Goal: Information Seeking & Learning: Learn about a topic

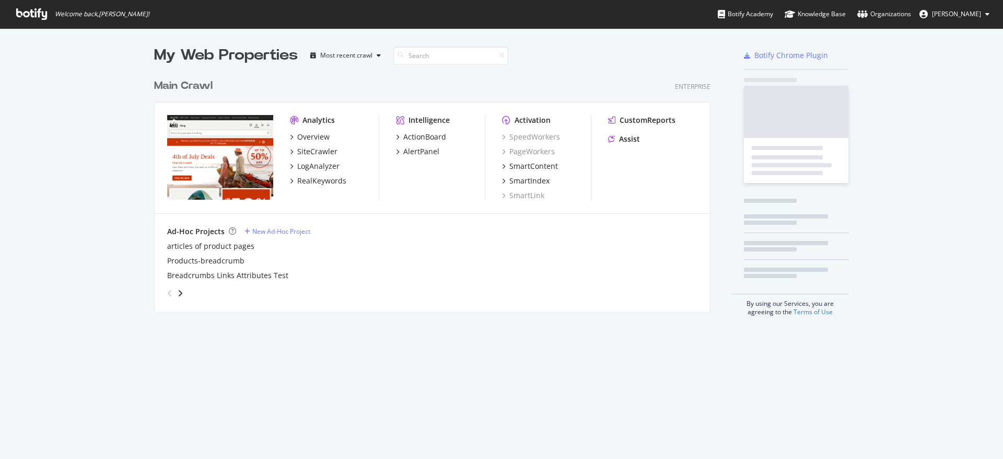
scroll to position [238, 557]
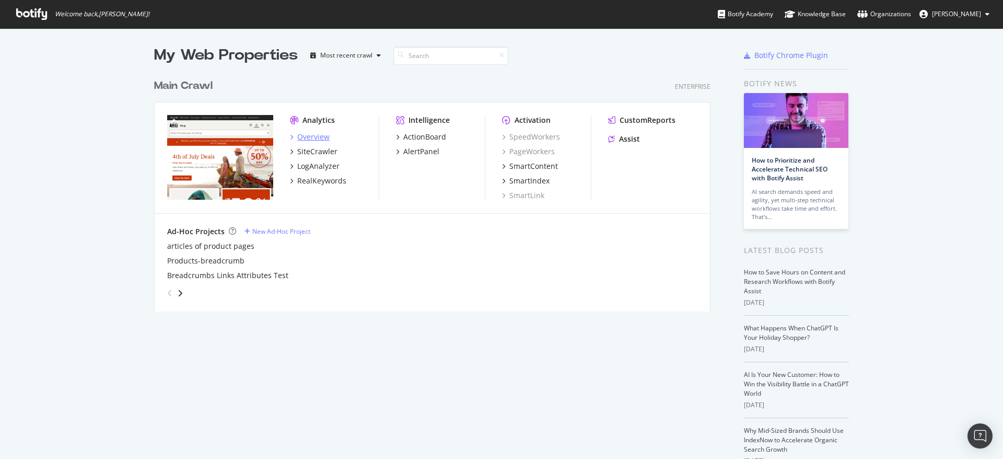
click at [317, 135] on div "Overview" at bounding box center [313, 137] width 32 height 10
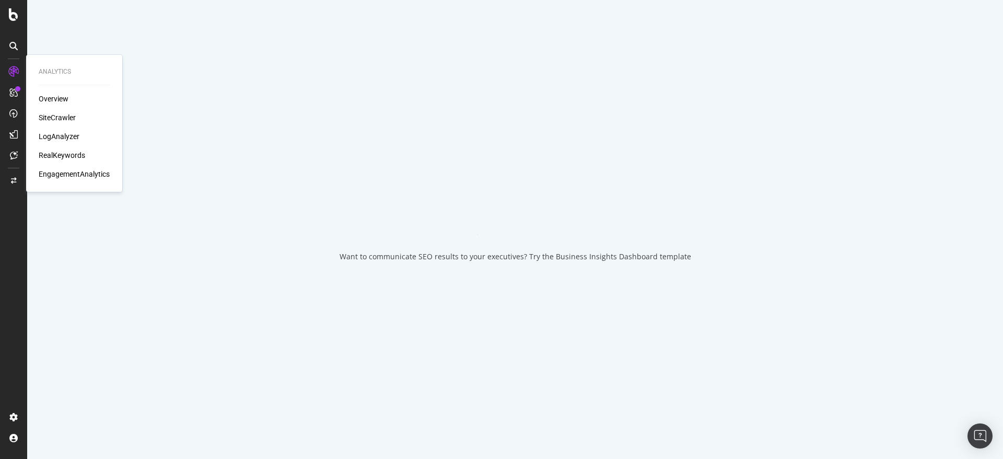
click at [66, 152] on div "RealKeywords" at bounding box center [62, 155] width 46 height 10
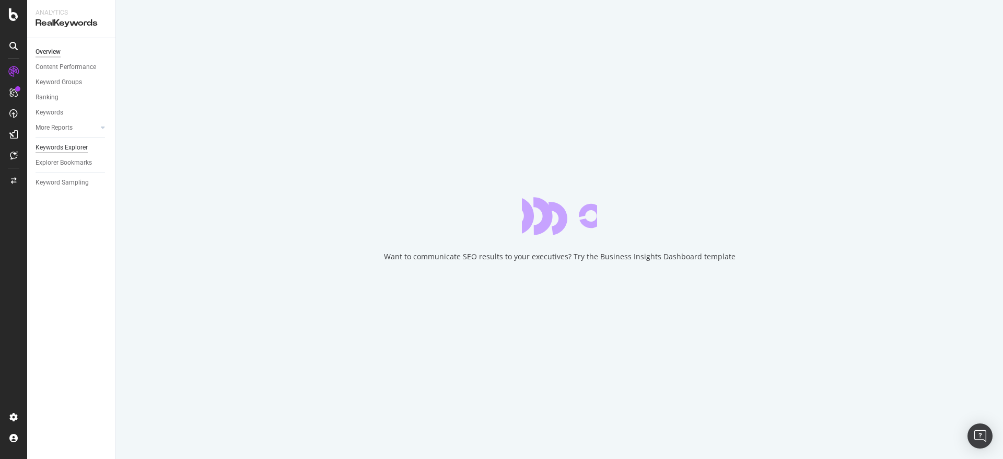
click at [71, 145] on div "Keywords Explorer" at bounding box center [62, 147] width 52 height 11
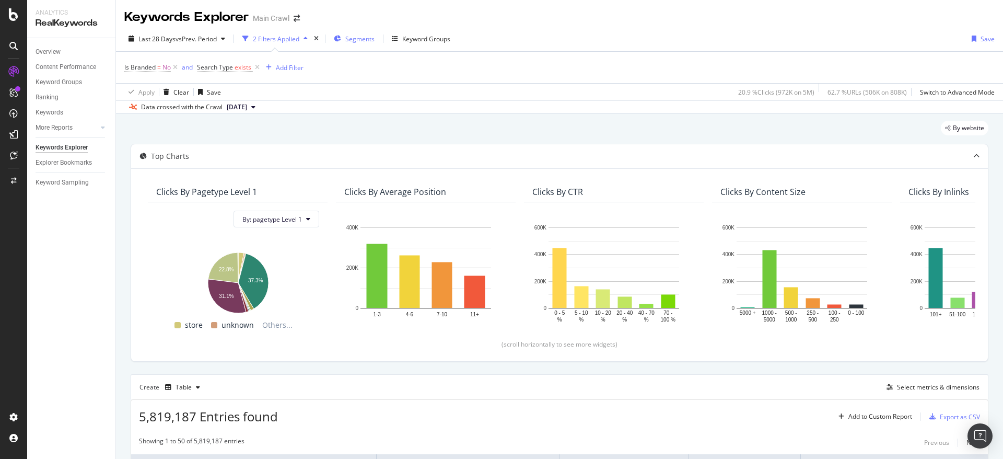
click at [349, 38] on span "Segments" at bounding box center [359, 38] width 29 height 9
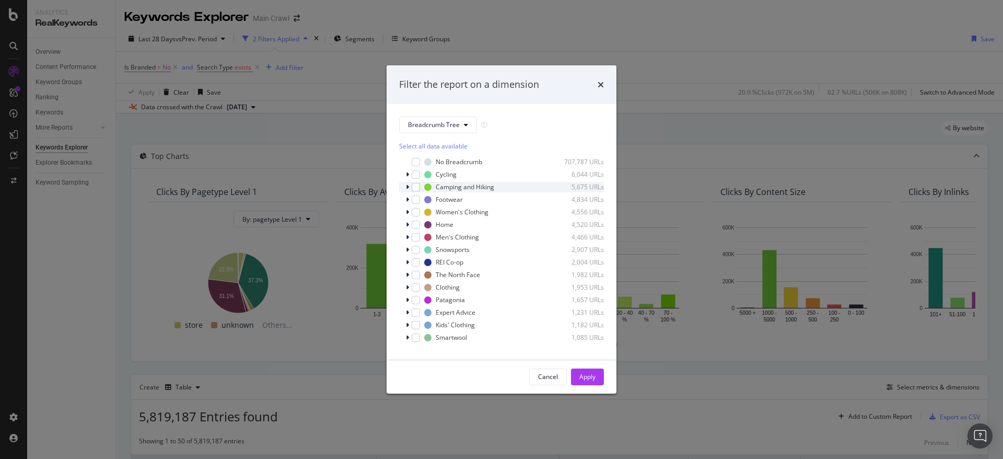
click at [407, 188] on icon "modal" at bounding box center [407, 187] width 3 height 6
click at [416, 189] on div "modal" at bounding box center [416, 187] width 8 height 8
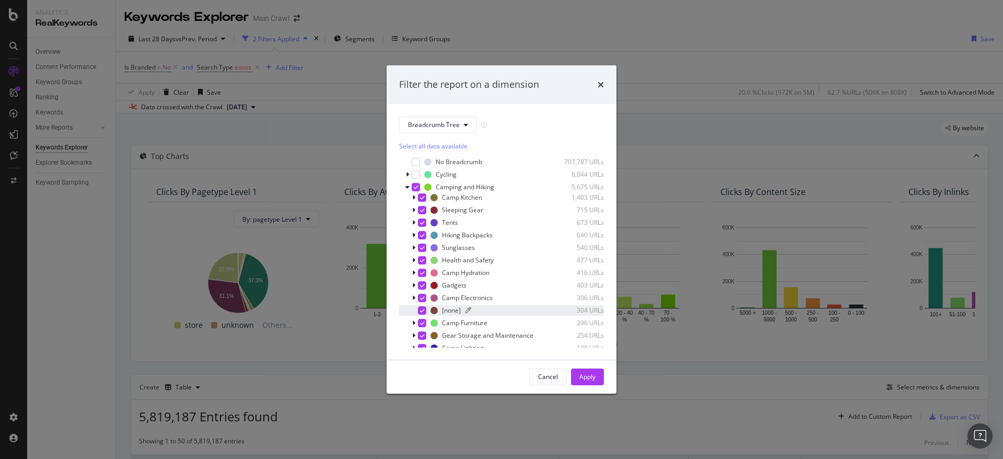
scroll to position [52, 0]
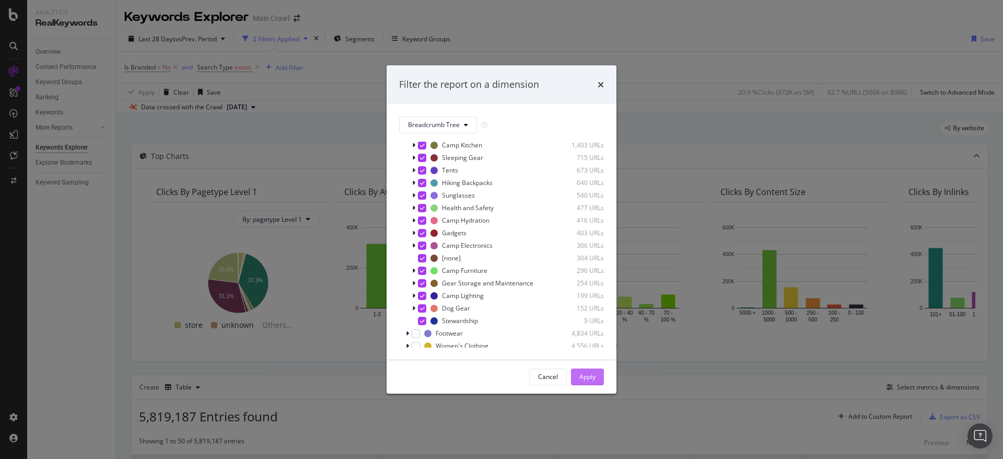
click at [599, 377] on button "Apply" at bounding box center [587, 376] width 33 height 17
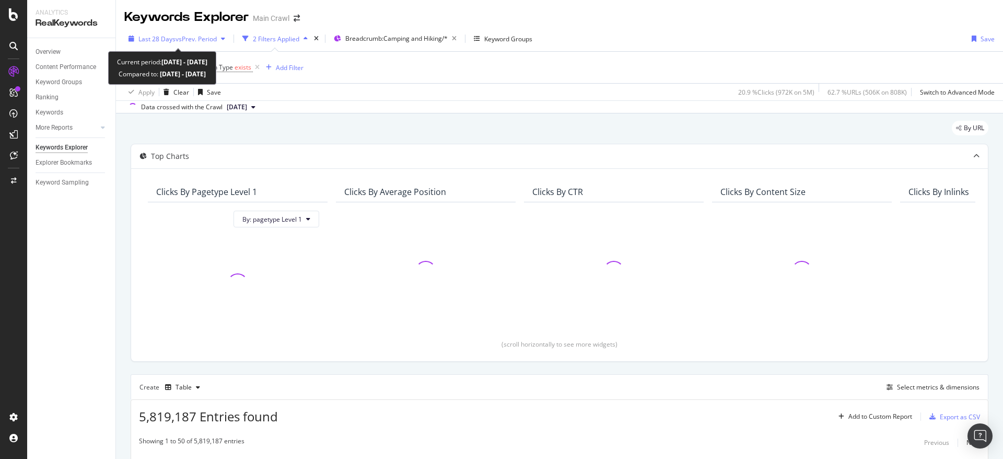
click at [216, 43] on div "Last 28 Days vs Prev. Period" at bounding box center [176, 39] width 105 height 16
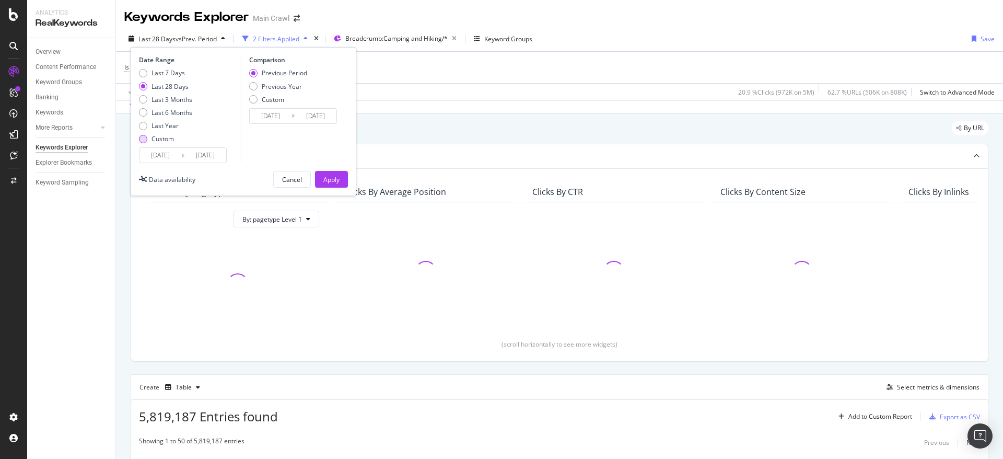
click at [159, 142] on div "Custom" at bounding box center [162, 138] width 22 height 9
click at [164, 155] on input "[DATE]" at bounding box center [160, 155] width 42 height 15
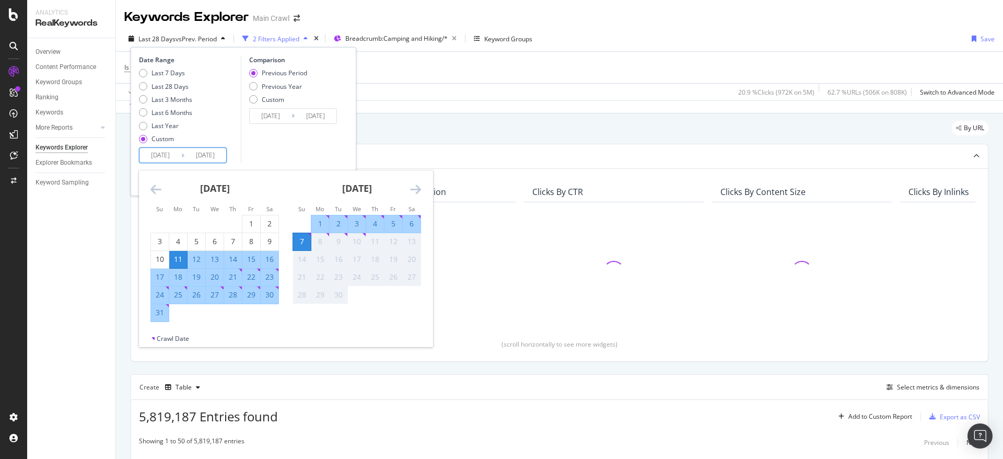
click at [232, 155] on div "Date Range Last 7 Days Last 28 Days Last 3 Months Last 6 Months Last Year Custo…" at bounding box center [188, 109] width 99 height 108
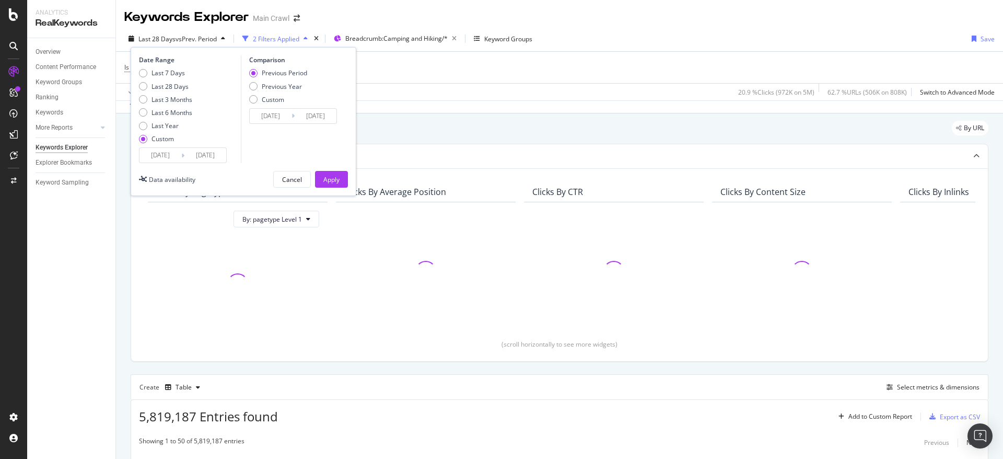
click at [208, 154] on input "[DATE]" at bounding box center [205, 155] width 42 height 15
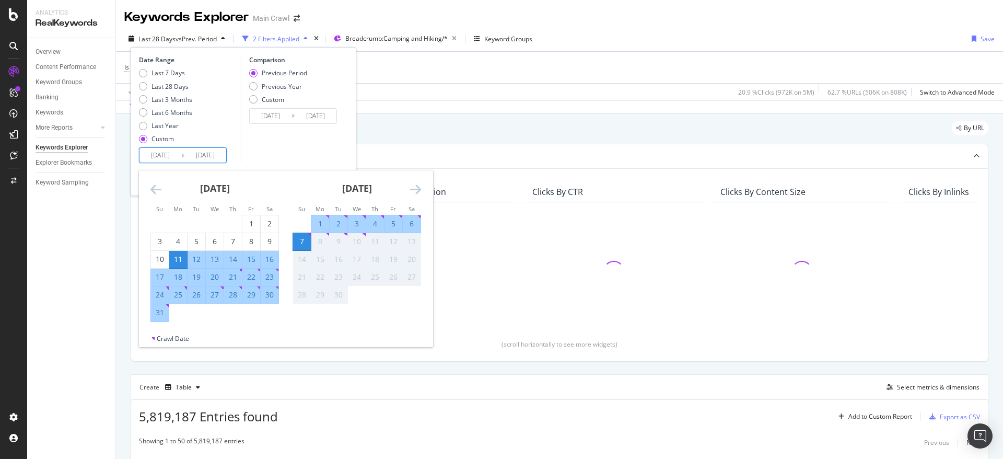
click at [325, 147] on div "Comparison Previous Period Previous Year Custom [DATE] Navigate forward to inte…" at bounding box center [290, 109] width 99 height 108
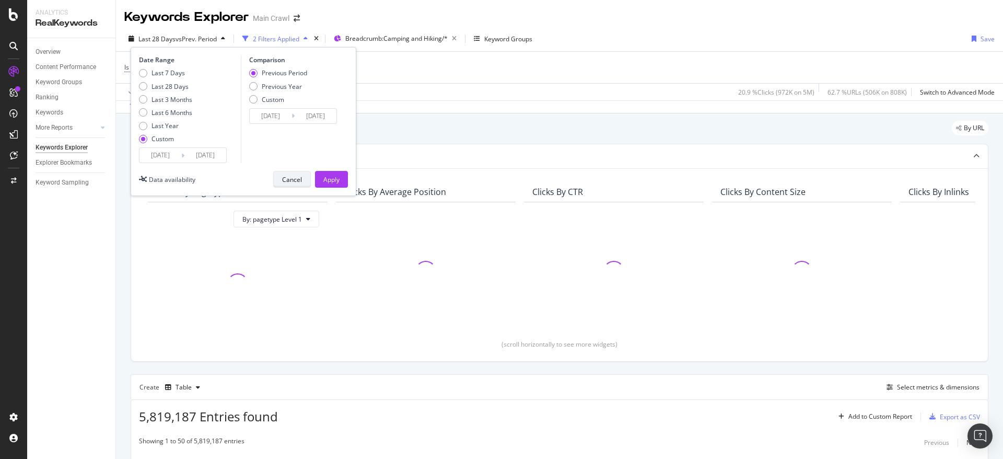
click at [285, 182] on div "Cancel" at bounding box center [292, 179] width 20 height 9
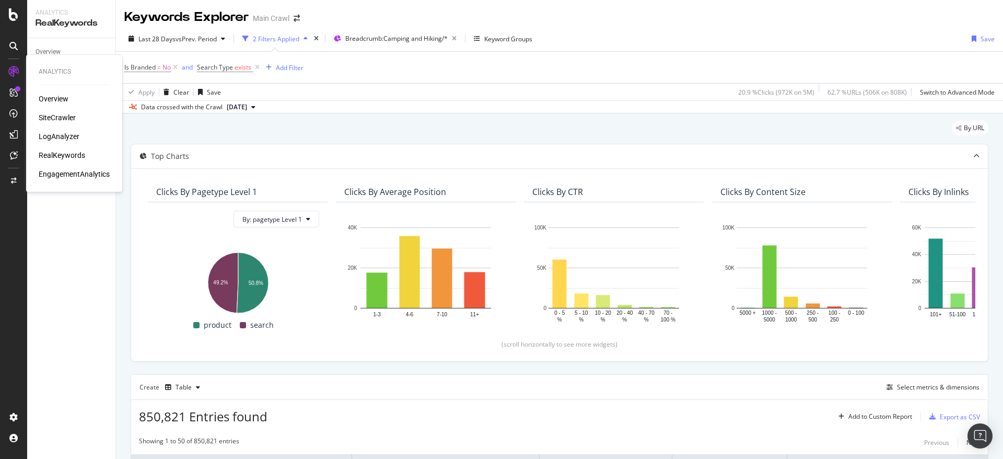
click at [68, 116] on div "SiteCrawler" at bounding box center [57, 117] width 37 height 10
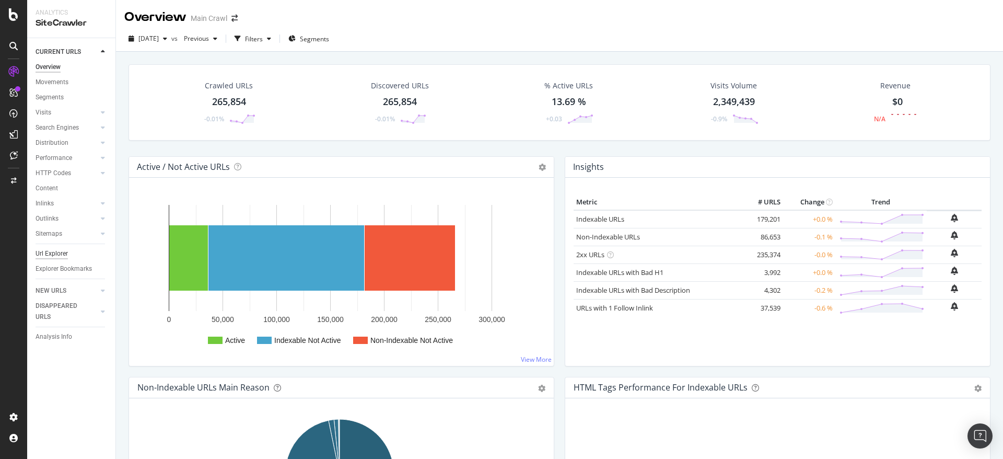
click at [47, 255] on div "Url Explorer" at bounding box center [52, 253] width 32 height 11
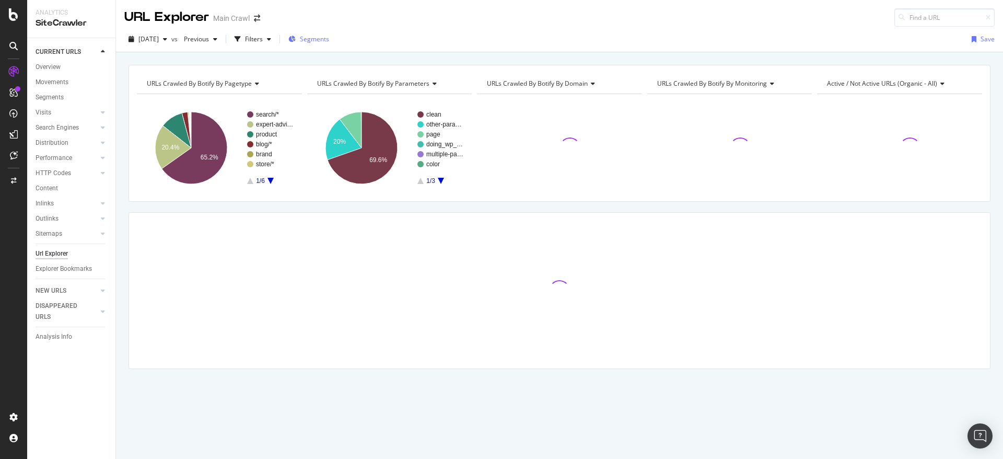
click at [329, 33] on div "Segments" at bounding box center [308, 39] width 41 height 16
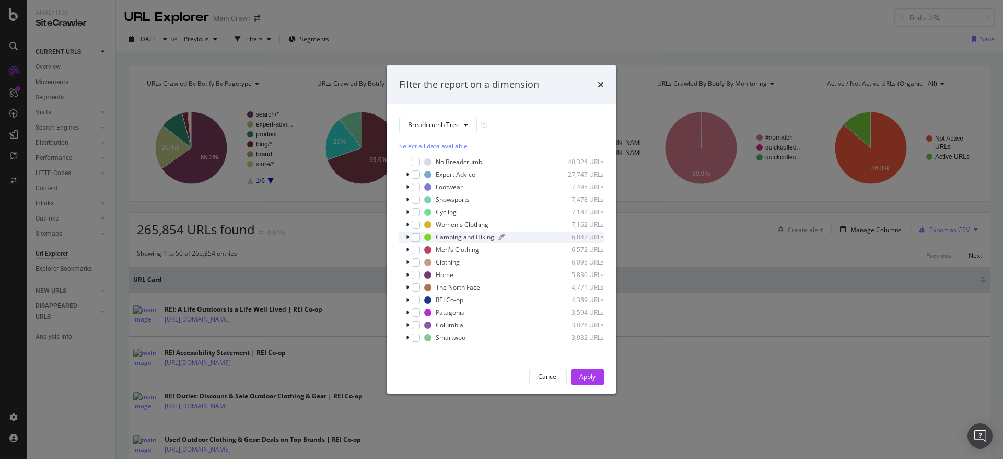
drag, startPoint x: 417, startPoint y: 234, endPoint x: 427, endPoint y: 234, distance: 10.4
click at [417, 234] on div "modal" at bounding box center [416, 237] width 8 height 8
click at [580, 373] on div "Apply" at bounding box center [587, 376] width 16 height 9
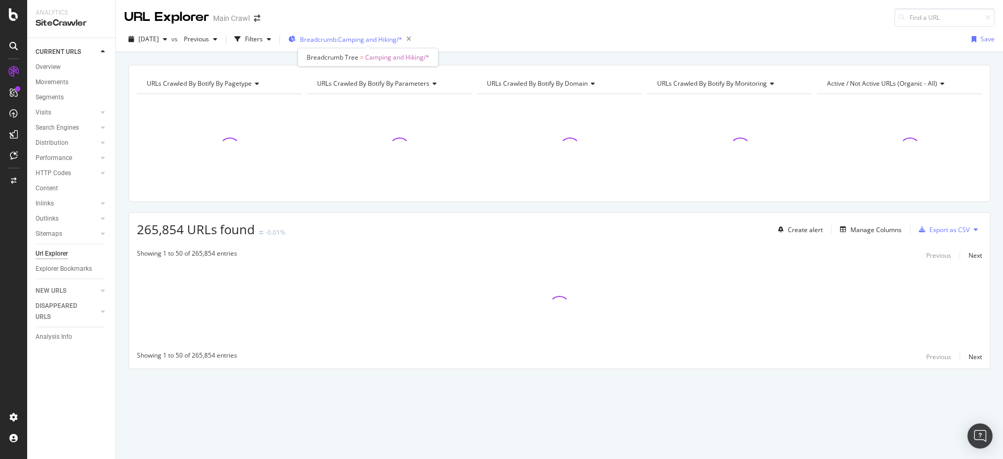
click at [353, 39] on span "Breadcrumb: Camping and Hiking/*" at bounding box center [351, 39] width 102 height 9
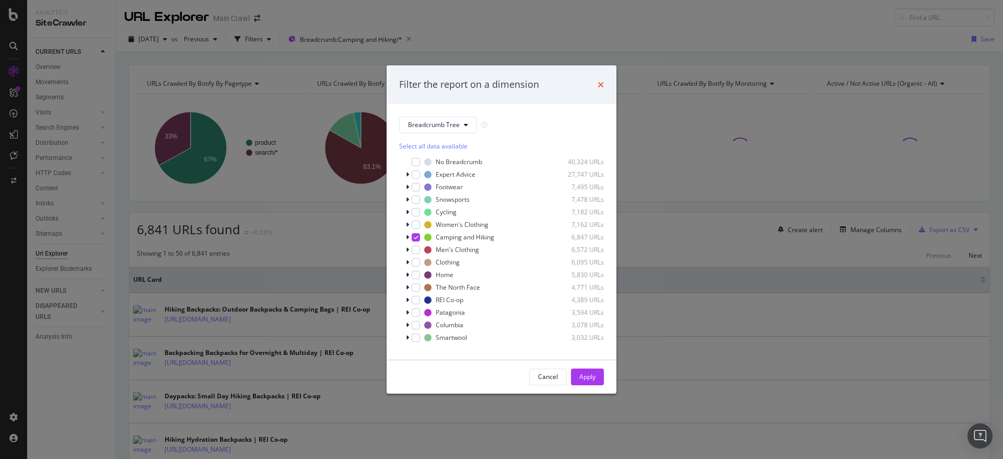
click at [600, 87] on icon "times" at bounding box center [601, 84] width 6 height 8
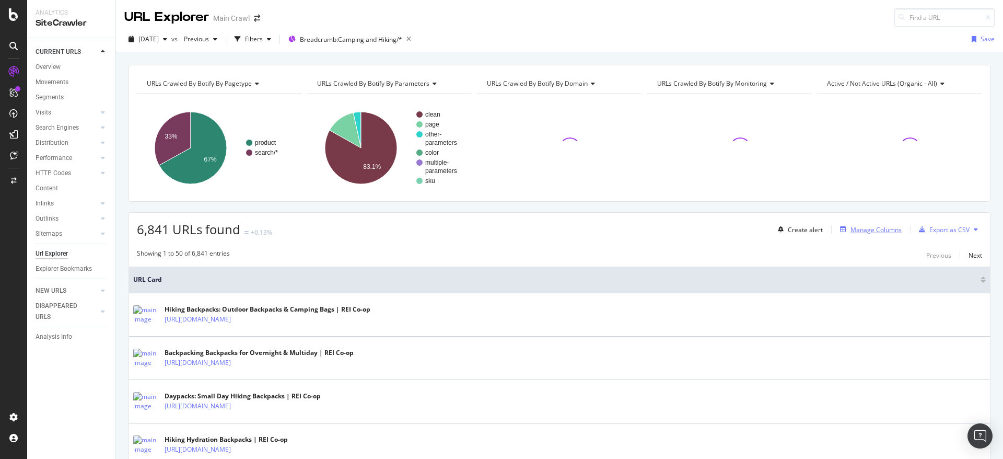
click at [868, 234] on div "Manage Columns" at bounding box center [869, 229] width 66 height 11
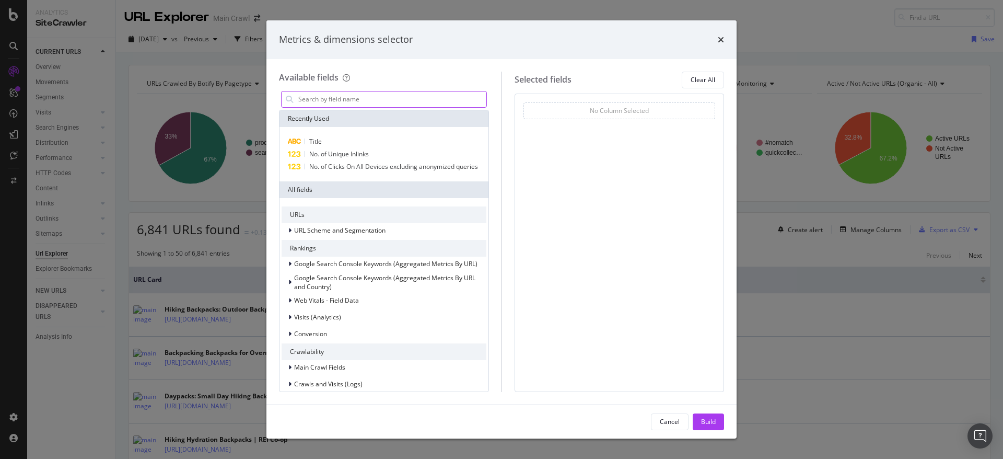
click at [409, 104] on input "modal" at bounding box center [391, 99] width 189 height 16
type input "h"
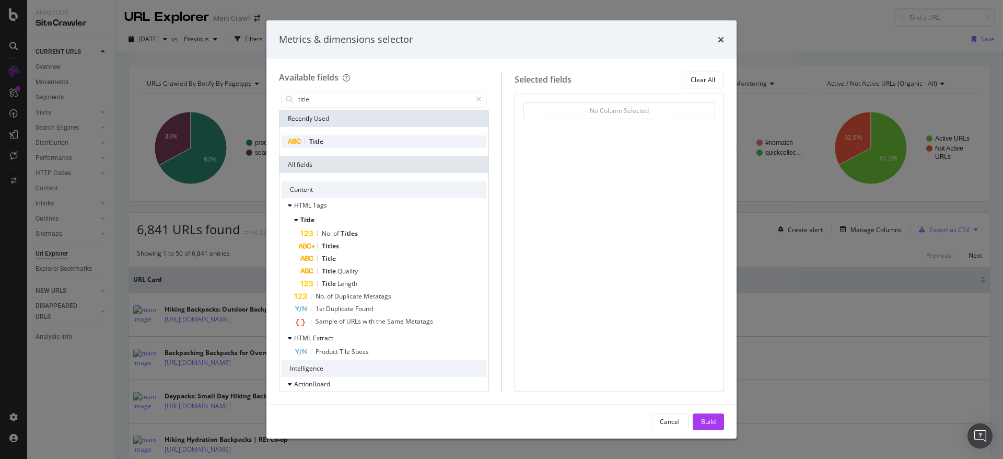
click at [342, 144] on div "Title" at bounding box center [384, 141] width 205 height 13
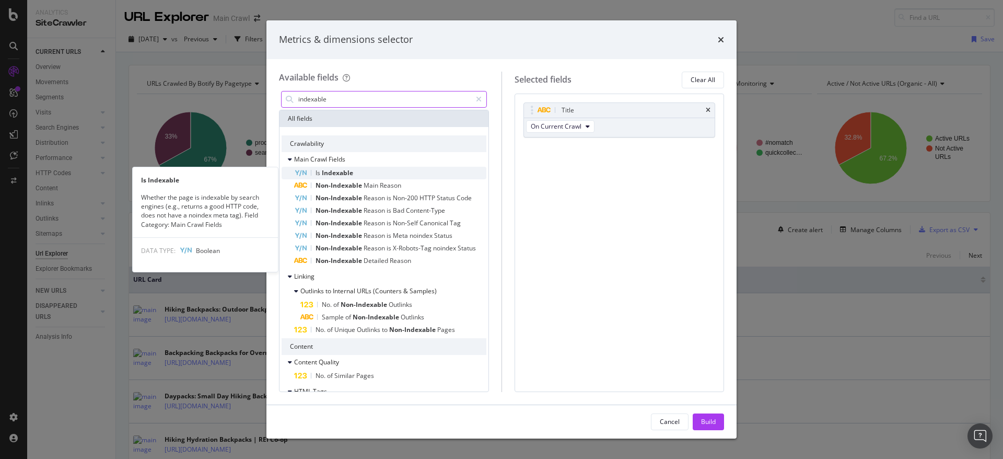
type input "indexable"
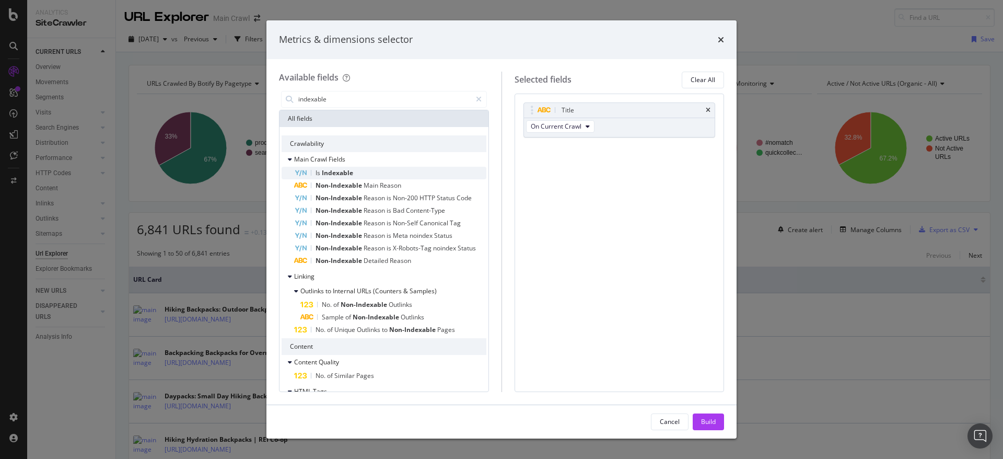
click at [389, 171] on div "Is Indexable" at bounding box center [390, 173] width 192 height 13
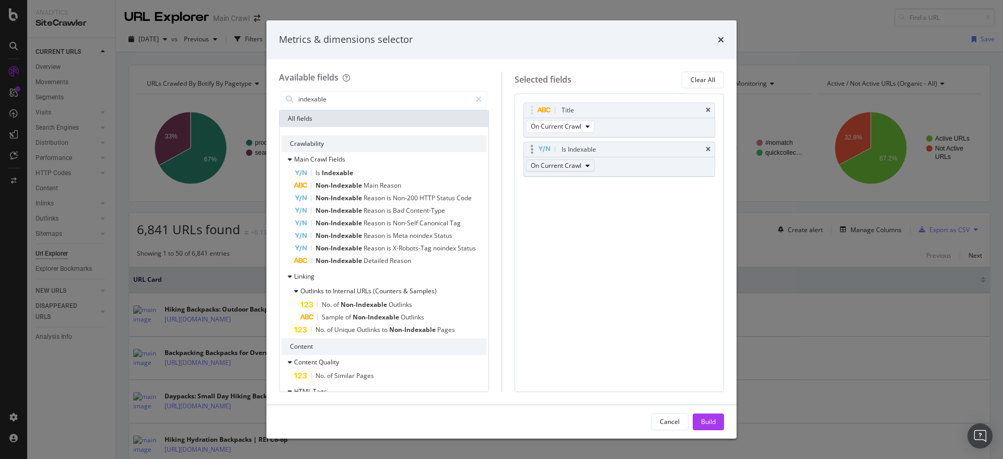
click at [564, 165] on span "On Current Crawl" at bounding box center [556, 165] width 51 height 9
click at [640, 200] on div "Title On Current Crawl Is Indexable On Current Crawl You can use this field as …" at bounding box center [620, 243] width 210 height 298
click at [718, 42] on icon "times" at bounding box center [721, 40] width 6 height 8
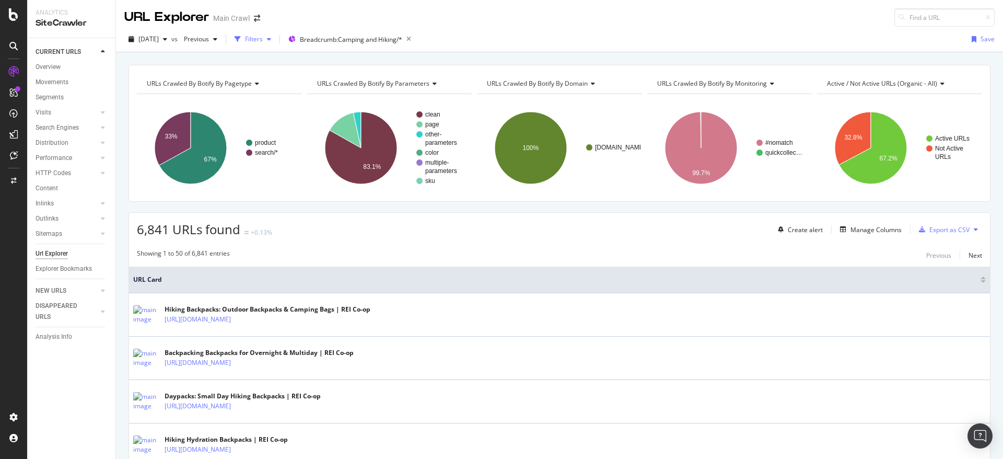
click at [263, 39] on div "Filters" at bounding box center [254, 38] width 18 height 9
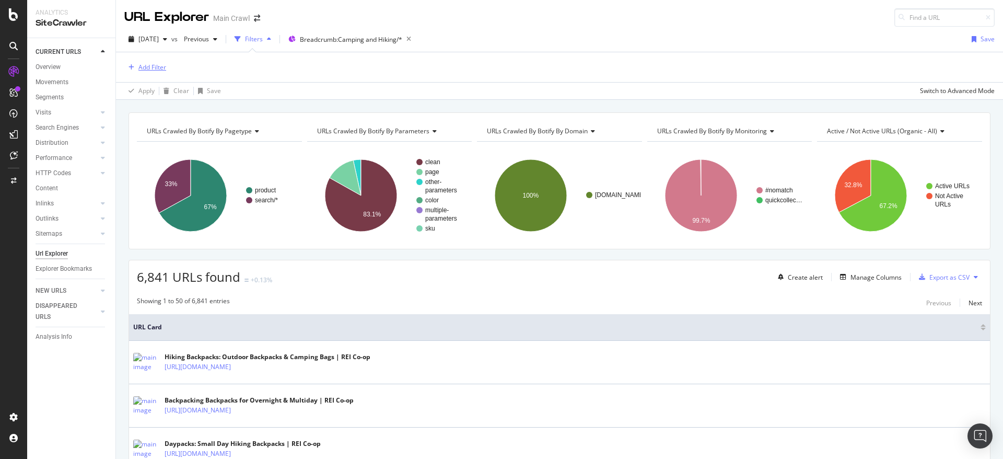
click at [147, 67] on div "Add Filter" at bounding box center [152, 67] width 28 height 9
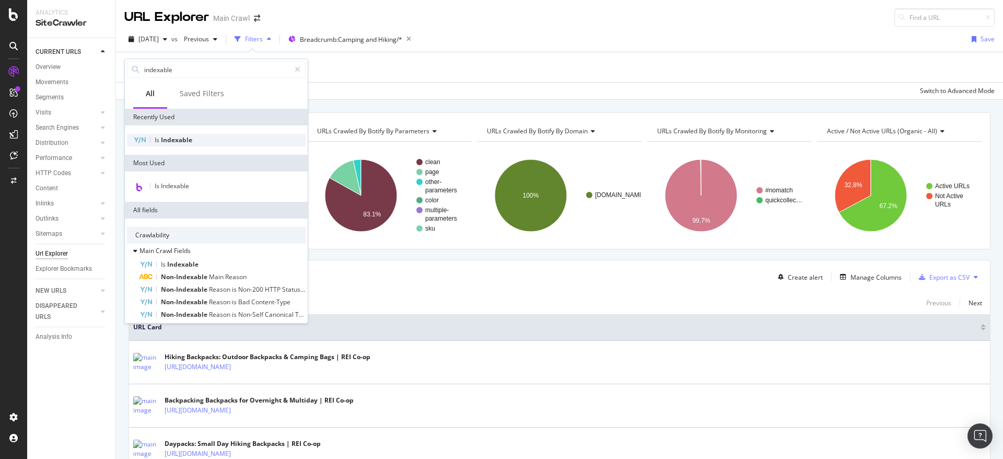
type input "indexable"
click at [196, 138] on div "Is Indexable" at bounding box center [216, 140] width 179 height 13
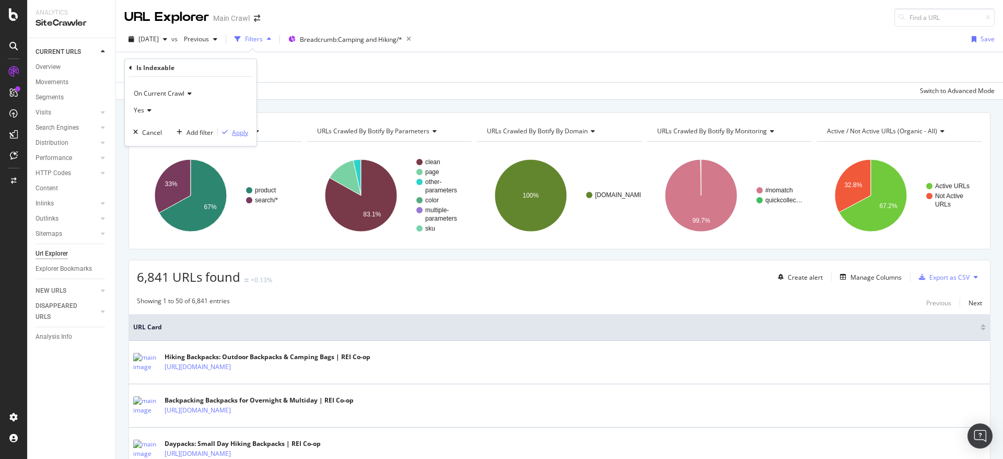
click at [238, 133] on div "Apply" at bounding box center [240, 132] width 16 height 9
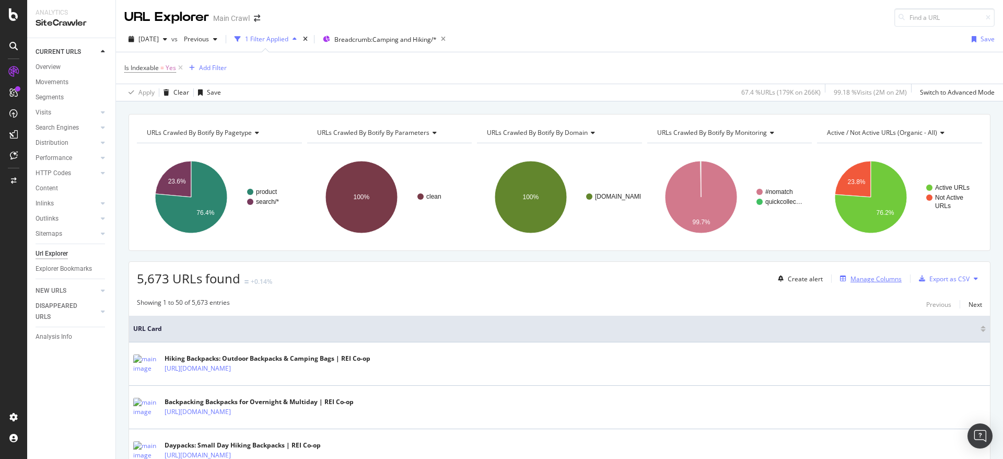
click at [856, 275] on div "Manage Columns" at bounding box center [875, 278] width 51 height 9
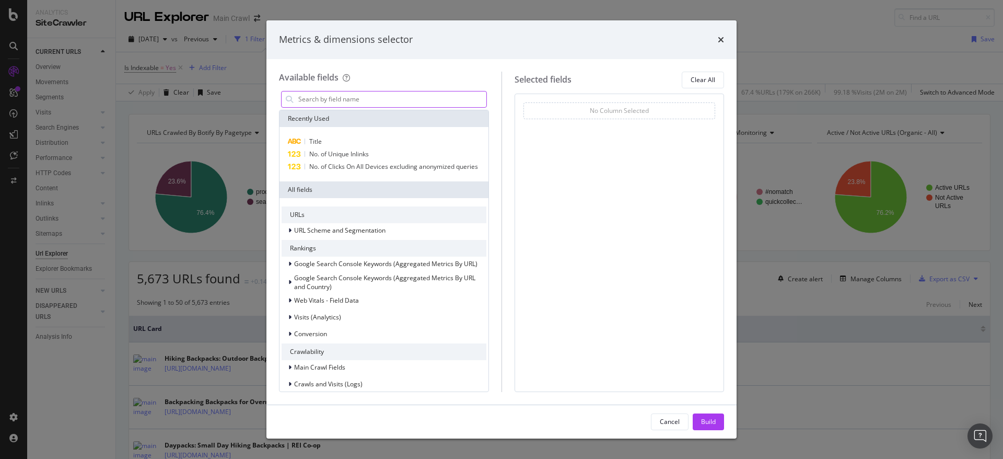
click at [354, 97] on input "modal" at bounding box center [391, 99] width 189 height 16
click at [329, 137] on div "Title" at bounding box center [384, 141] width 205 height 13
click at [363, 100] on input "modal" at bounding box center [391, 99] width 189 height 16
click at [544, 215] on div "Title On Current Crawl You can use this field as a To pick up a draggable item,…" at bounding box center [620, 243] width 210 height 298
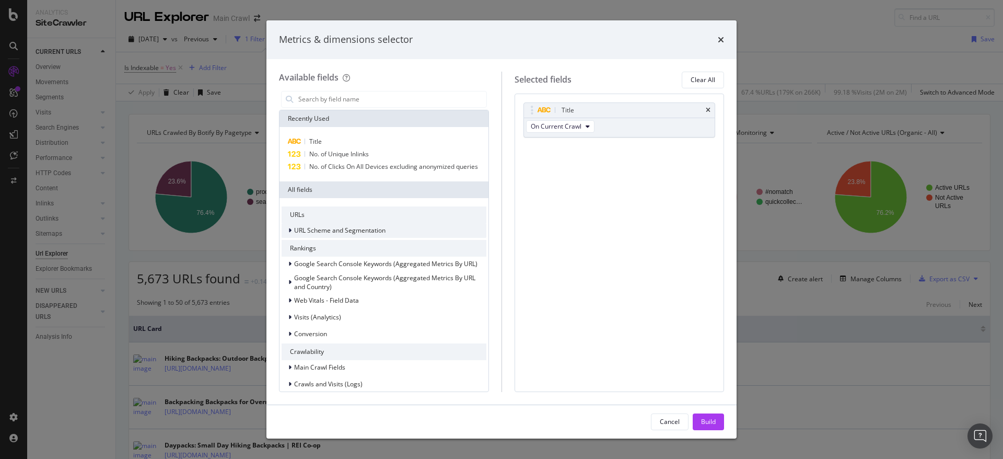
click at [288, 234] on icon "modal" at bounding box center [289, 230] width 3 height 6
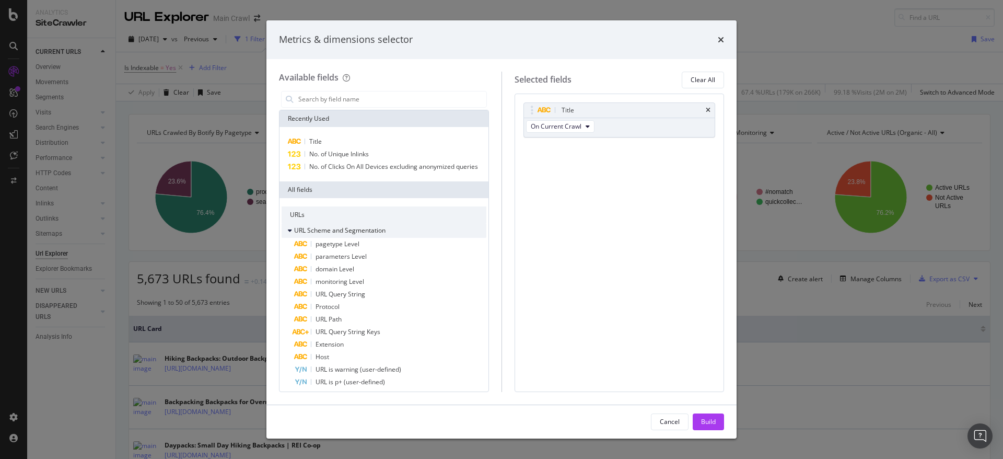
click at [287, 236] on div "URL Scheme and Segmentation" at bounding box center [334, 230] width 104 height 10
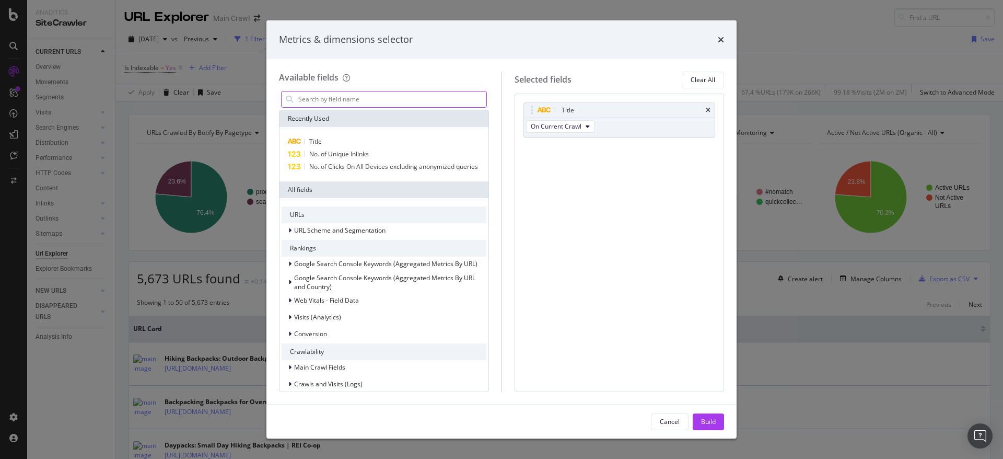
click at [406, 104] on input "modal" at bounding box center [391, 99] width 189 height 16
click at [481, 75] on div "Available fields" at bounding box center [384, 78] width 210 height 12
click at [709, 425] on div "Build" at bounding box center [708, 421] width 15 height 9
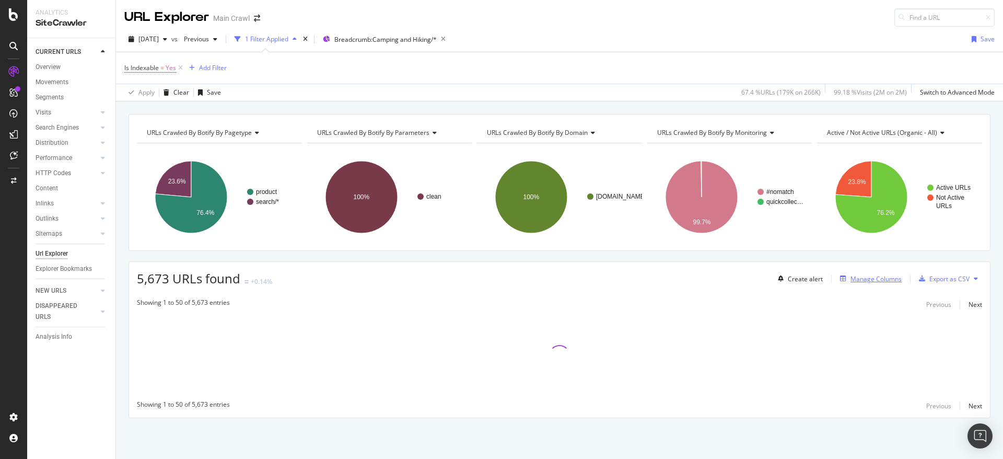
click at [862, 280] on div "Manage Columns" at bounding box center [875, 278] width 51 height 9
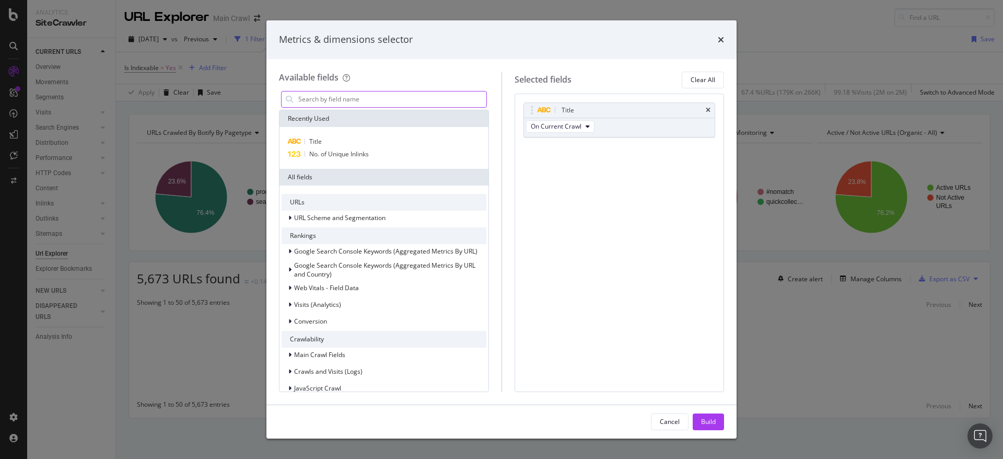
click at [420, 97] on input "modal" at bounding box center [391, 99] width 189 height 16
click at [706, 108] on icon "times" at bounding box center [708, 110] width 5 height 6
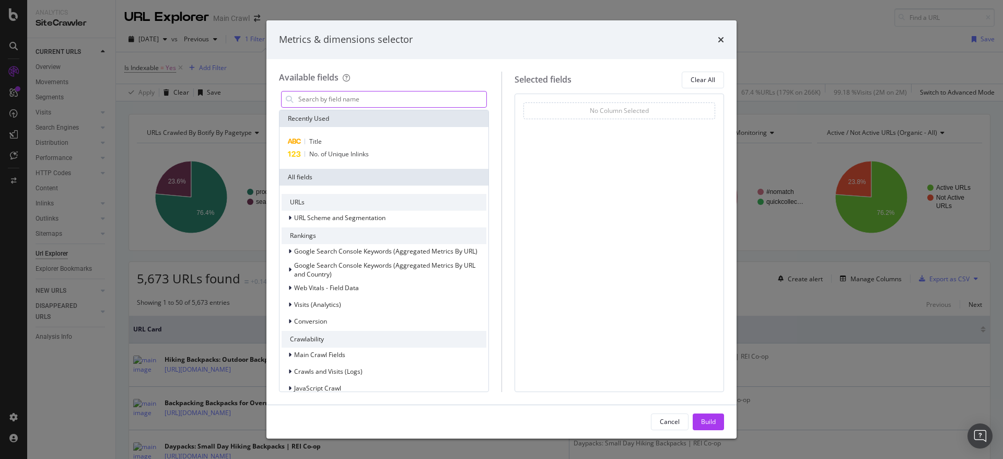
click at [356, 96] on input "modal" at bounding box center [391, 99] width 189 height 16
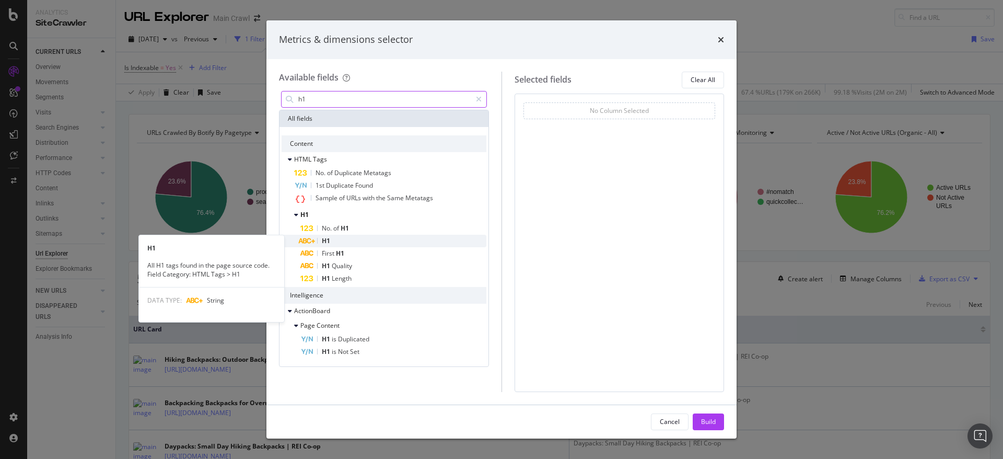
type input "h1"
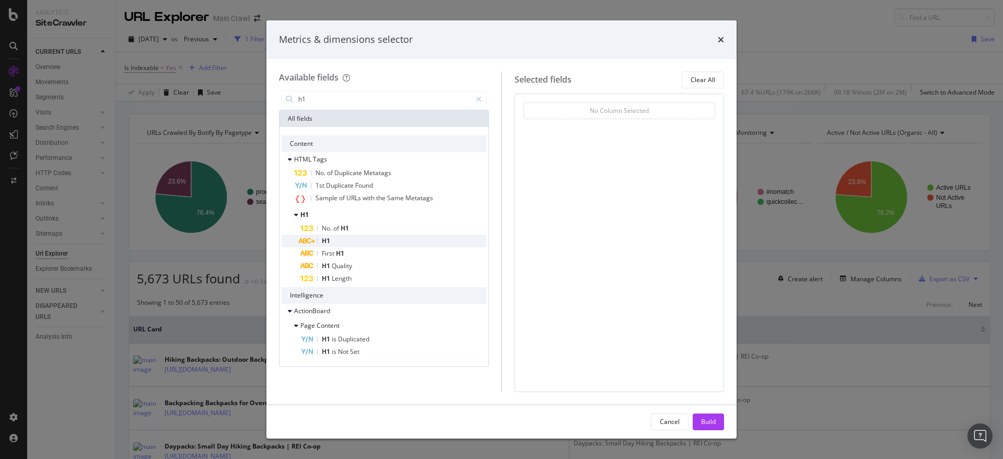
click at [358, 241] on div "H1" at bounding box center [393, 241] width 186 height 13
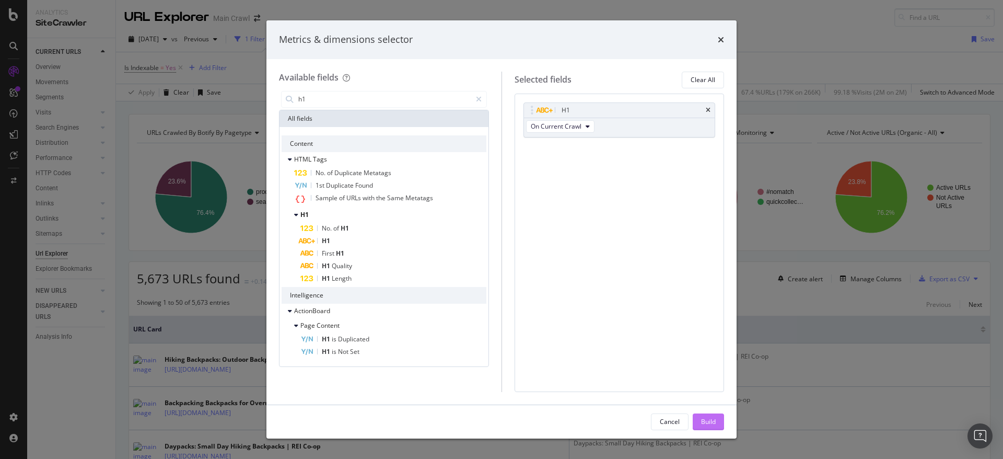
click at [713, 419] on div "Build" at bounding box center [708, 421] width 15 height 9
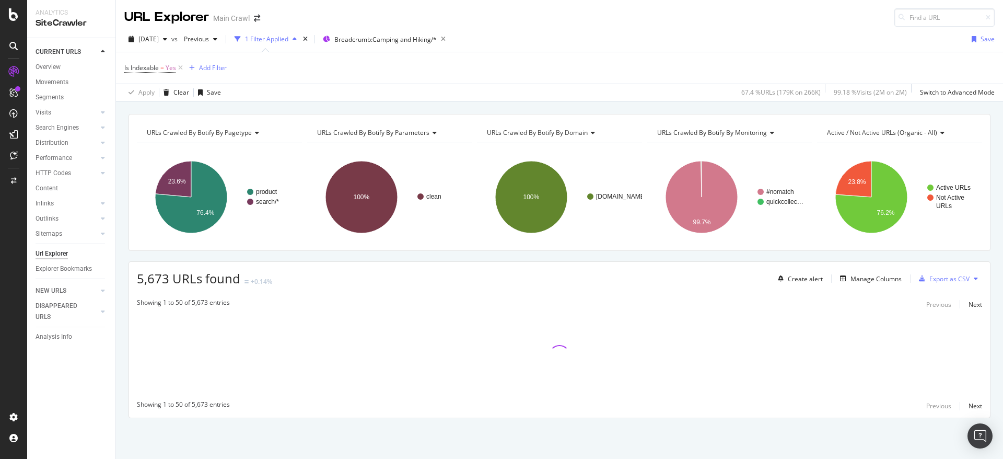
click at [359, 68] on div "Is Indexable = Yes Add Filter" at bounding box center [559, 67] width 870 height 31
